Goal: Obtain resource: Download file/media

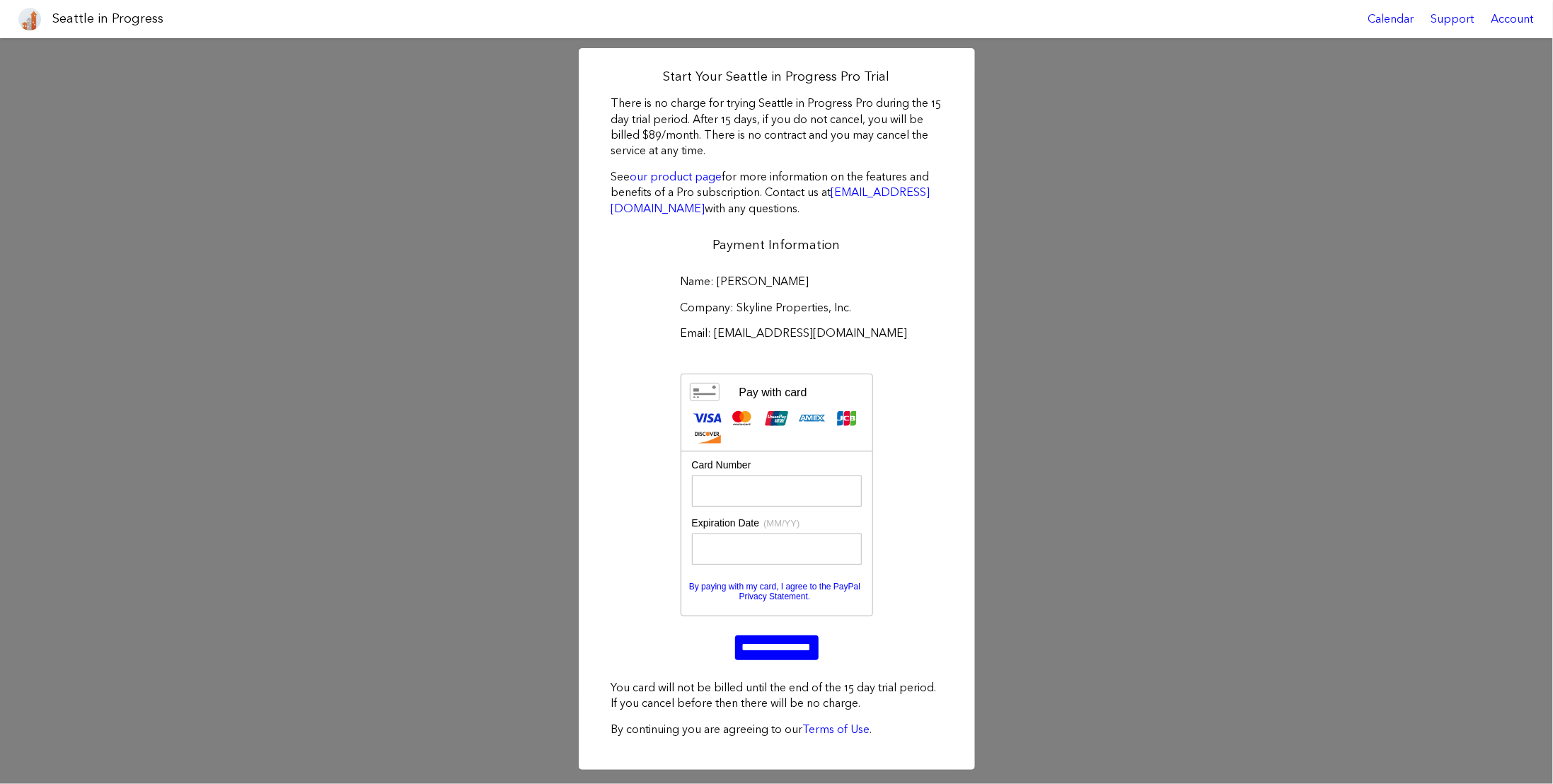
scroll to position [142, 0]
click at [767, 635] on input "**********" at bounding box center [776, 647] width 83 height 24
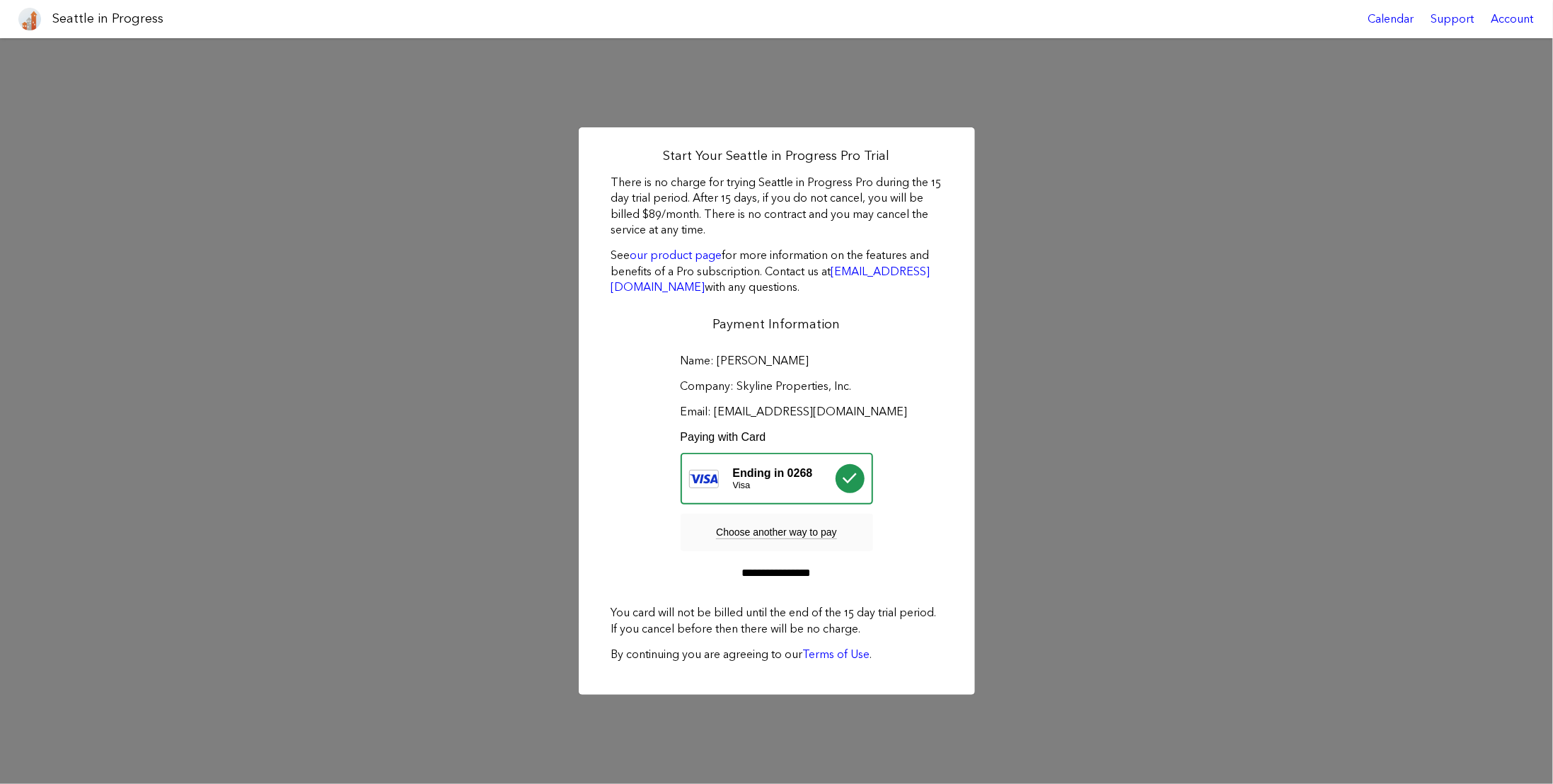
scroll to position [0, 0]
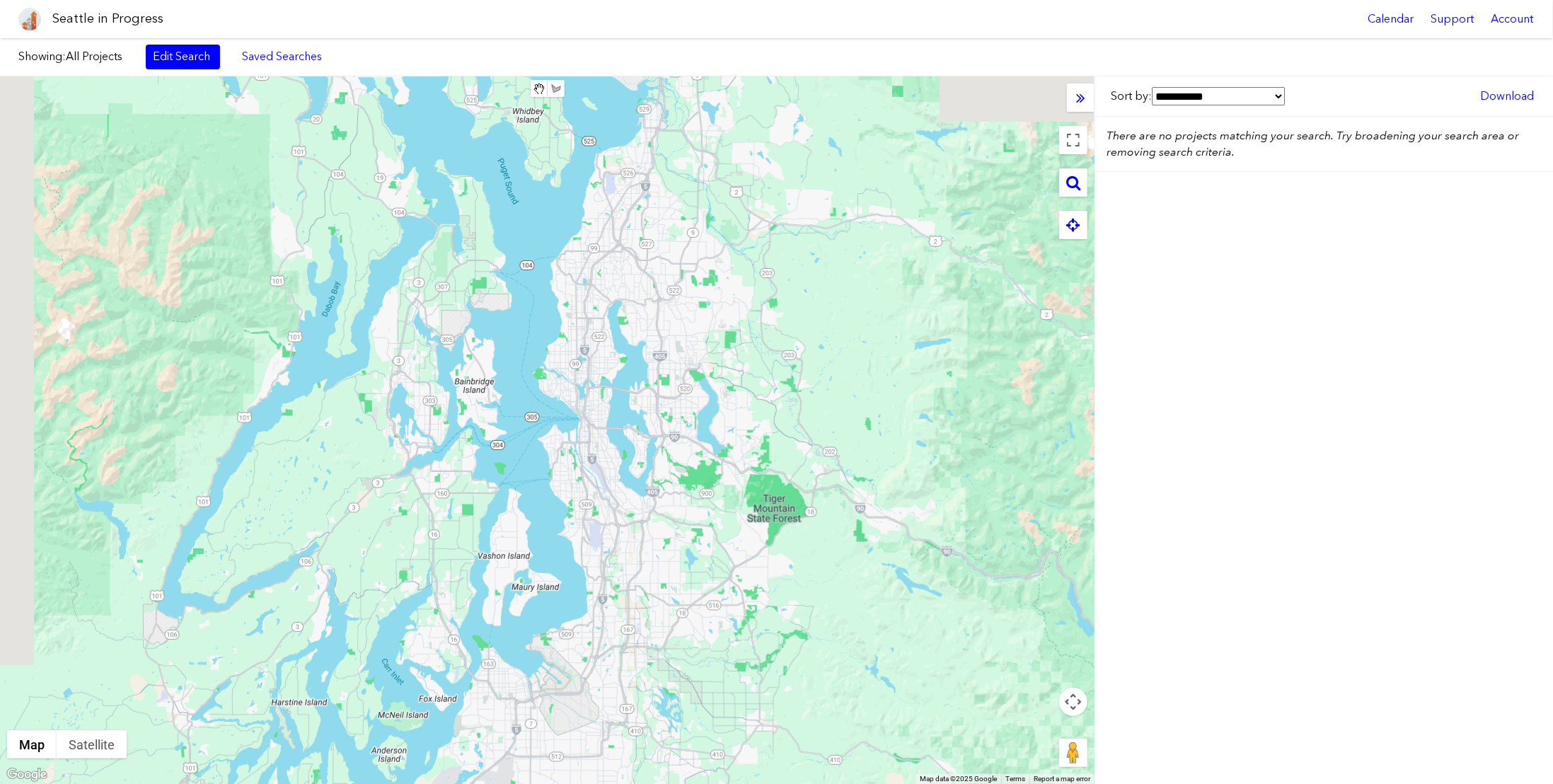
drag, startPoint x: 307, startPoint y: 287, endPoint x: 663, endPoint y: 502, distance: 415.9
click at [703, 521] on div "To navigate, press the arrow keys." at bounding box center [547, 429] width 1095 height 707
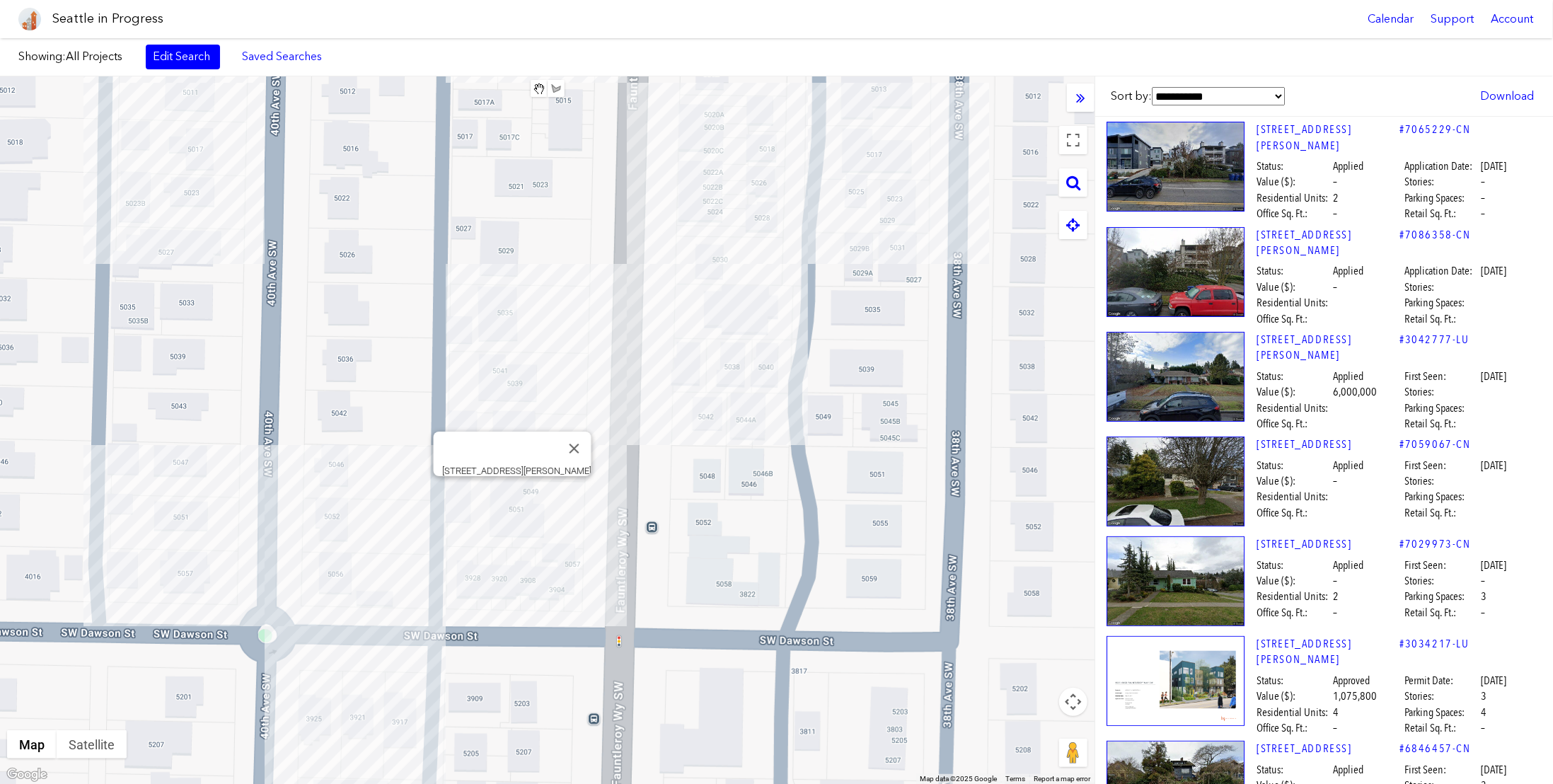
click at [514, 499] on div "To navigate, press the arrow keys. [STREET_ADDRESS][PERSON_NAME]" at bounding box center [547, 429] width 1095 height 707
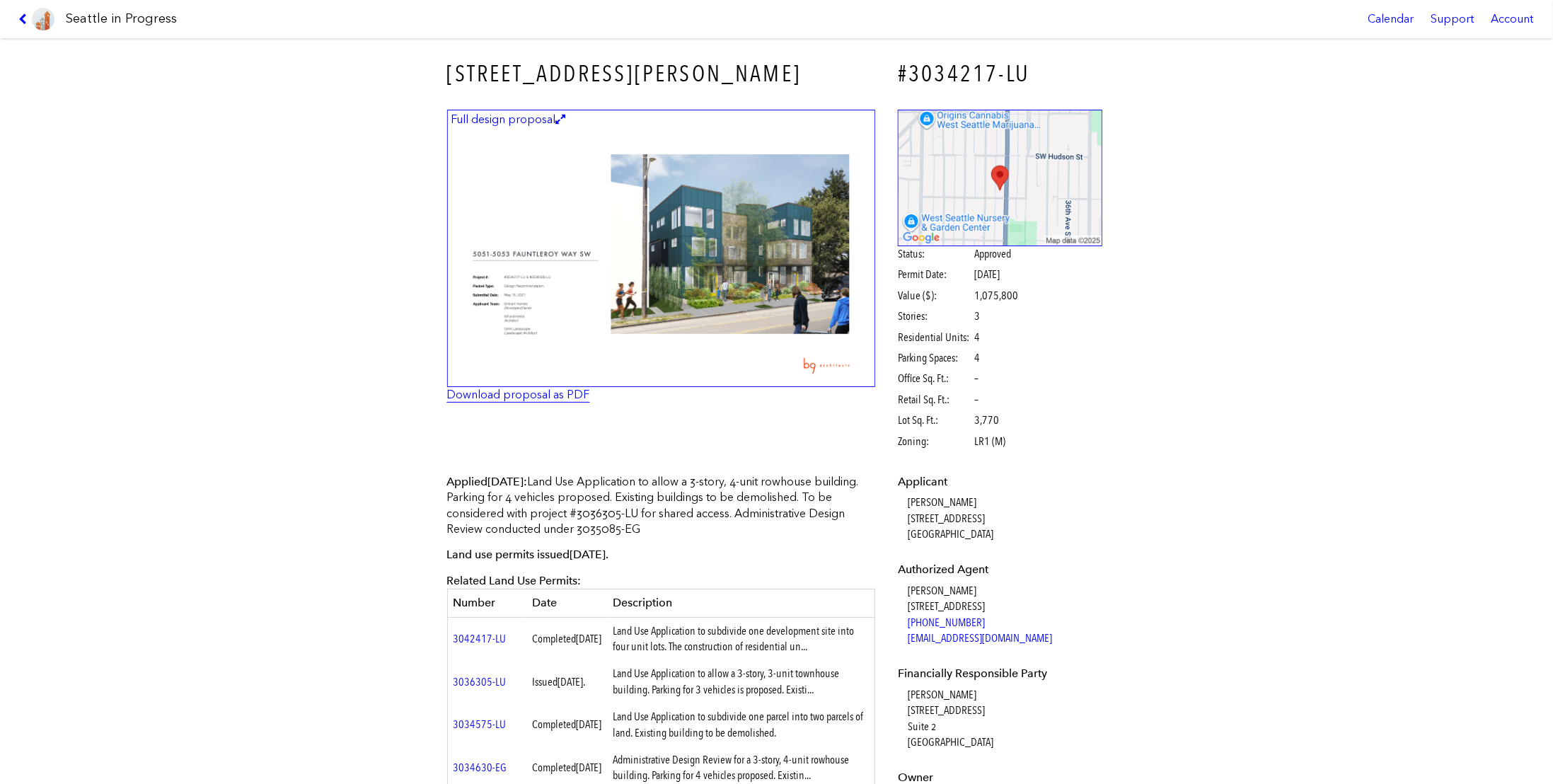
click at [547, 397] on link "Download proposal as PDF" at bounding box center [519, 394] width 143 height 14
